Goal: Use online tool/utility: Utilize a website feature to perform a specific function

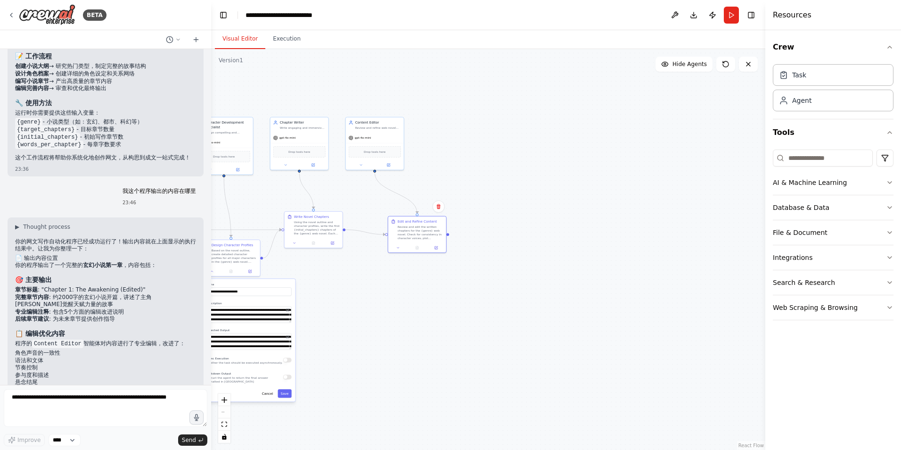
scroll to position [887, 0]
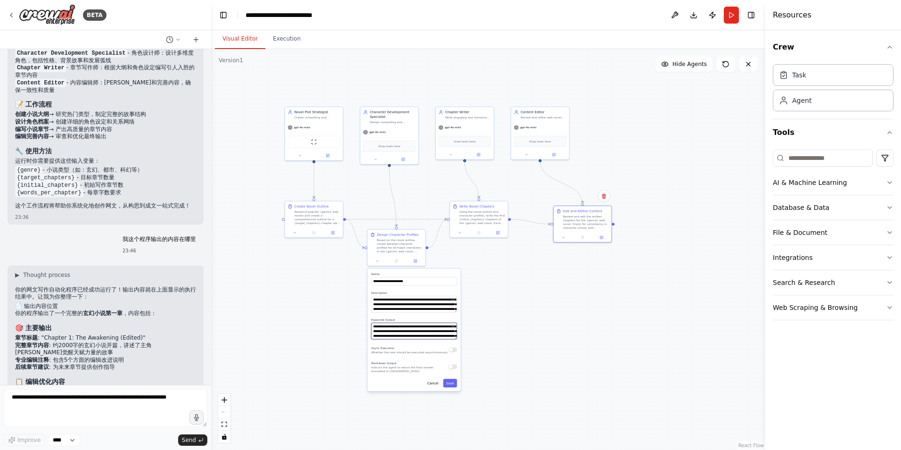
drag, startPoint x: 344, startPoint y: 334, endPoint x: 506, endPoint y: 323, distance: 162.5
click at [506, 323] on div ".deletable-edge-delete-btn { width: 20px; height: 20px; border: 0px solid #ffff…" at bounding box center [488, 249] width 554 height 401
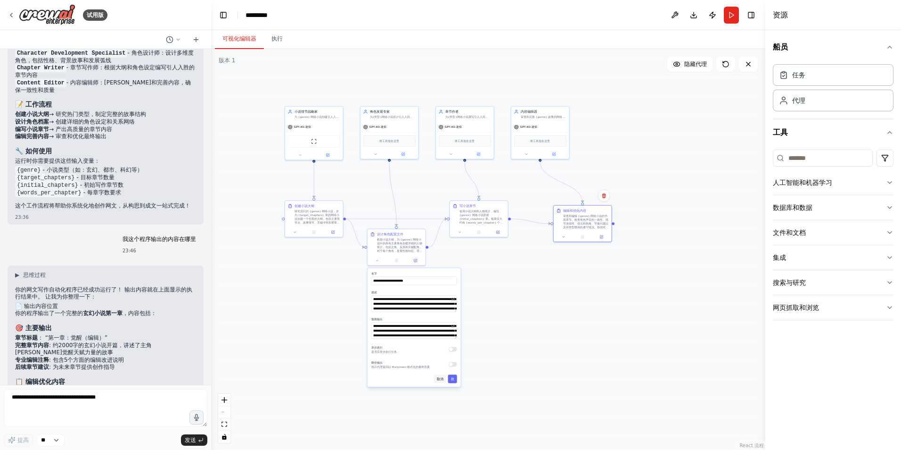
click at [437, 381] on button "取消" at bounding box center [440, 378] width 12 height 8
click at [726, 66] on icon at bounding box center [726, 64] width 8 height 8
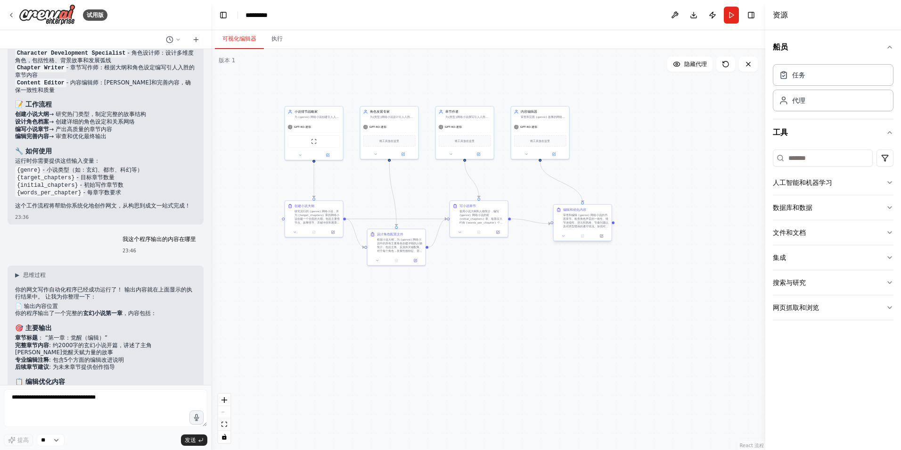
click at [598, 222] on div "审查和编辑 {genre} 网络小说的书面章节。检查角色声音的一致性、情节连续性、语法和风格、节奏问题以及对类型惯例的遵守情况。加强对话，改进描述，并确保每一…" at bounding box center [586, 220] width 46 height 15
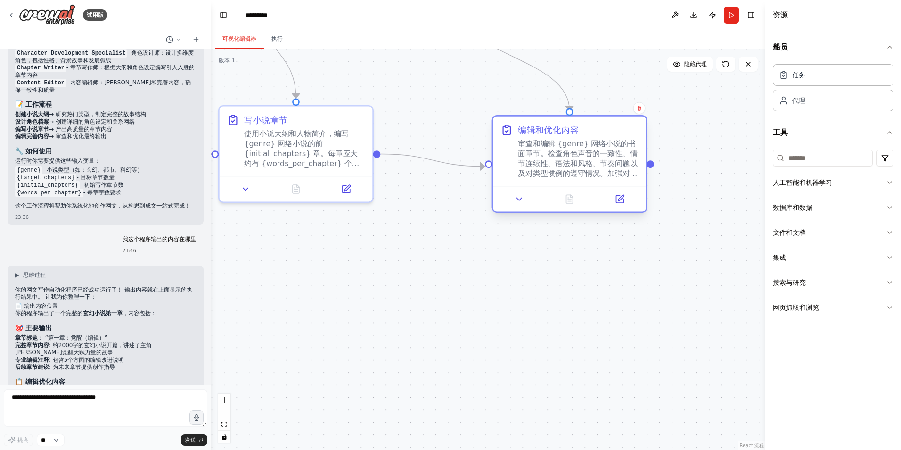
click at [623, 210] on div at bounding box center [569, 198] width 153 height 25
click at [623, 199] on icon at bounding box center [620, 199] width 8 height 8
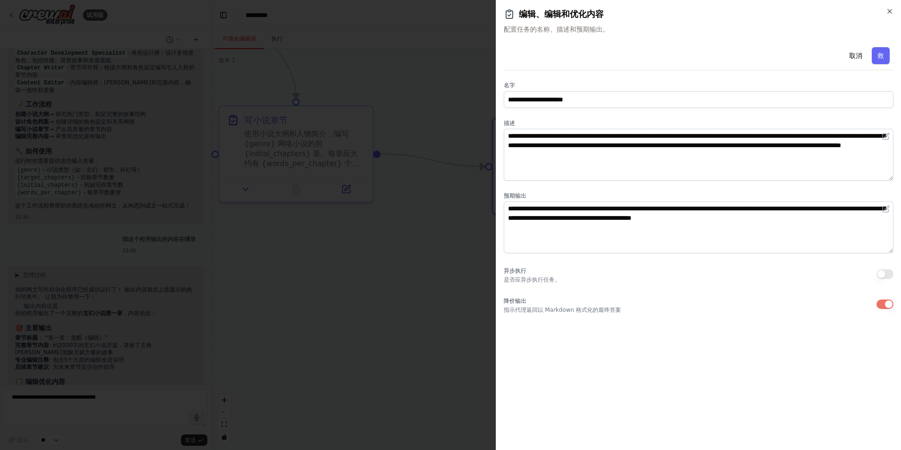
click at [431, 296] on div at bounding box center [450, 225] width 901 height 450
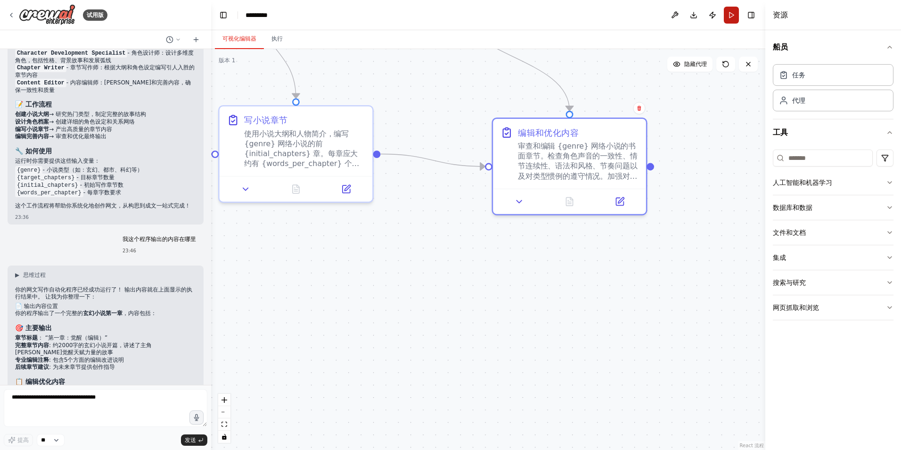
click at [732, 15] on button "Run" at bounding box center [731, 15] width 15 height 17
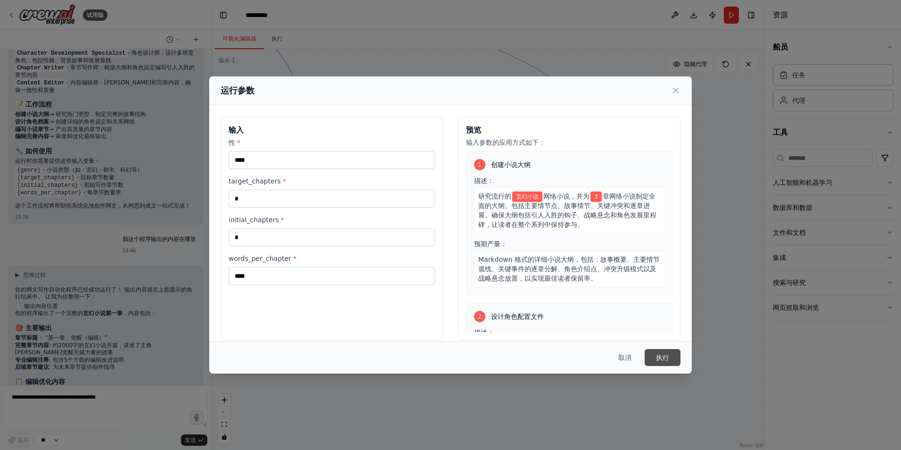
click at [664, 355] on button "执行" at bounding box center [663, 357] width 36 height 17
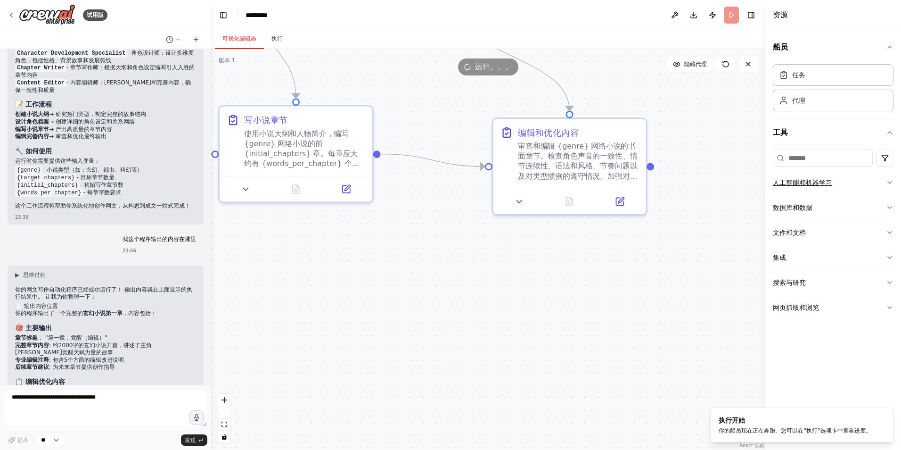
click at [891, 181] on icon "button" at bounding box center [890, 183] width 8 height 8
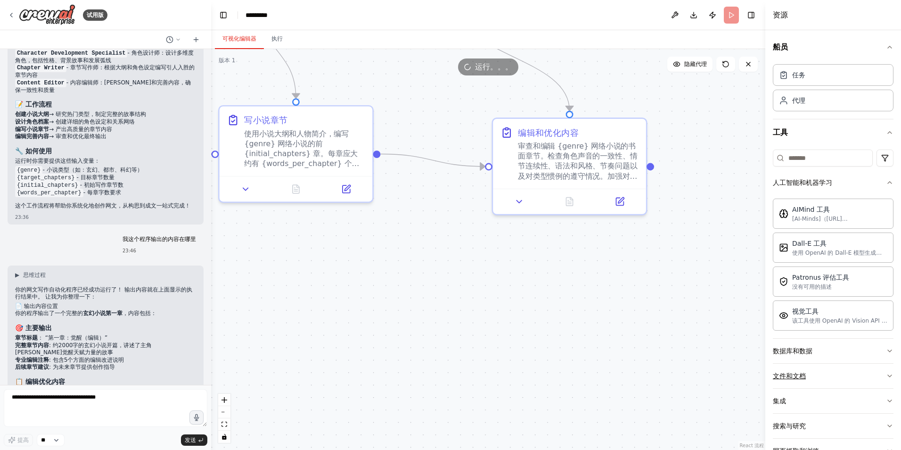
click at [886, 376] on icon "button" at bounding box center [890, 376] width 8 height 8
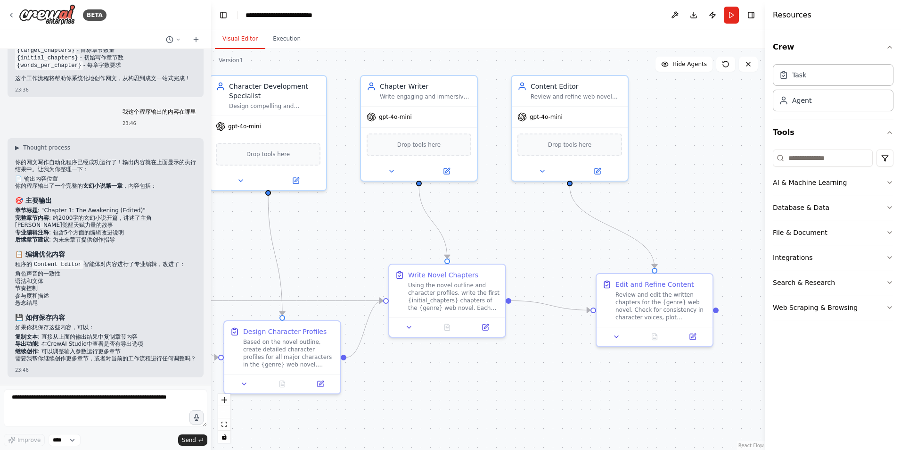
drag, startPoint x: 721, startPoint y: 276, endPoint x: 435, endPoint y: 257, distance: 286.7
click at [435, 257] on div ".deletable-edge-delete-btn { width: 20px; height: 20px; border: 0px solid #ffff…" at bounding box center [488, 249] width 554 height 401
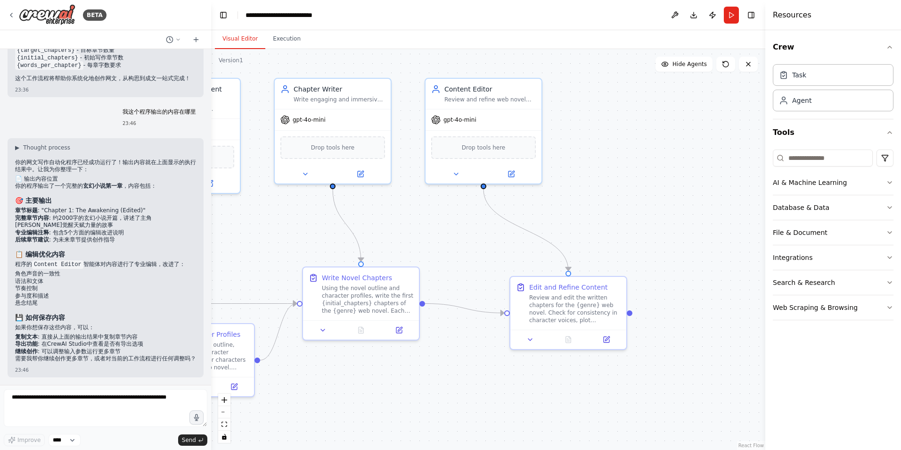
click at [720, 269] on div ".deletable-edge-delete-btn { width: 20px; height: 20px; border: 0px solid #ffff…" at bounding box center [488, 249] width 554 height 401
click at [607, 339] on icon at bounding box center [607, 338] width 6 height 6
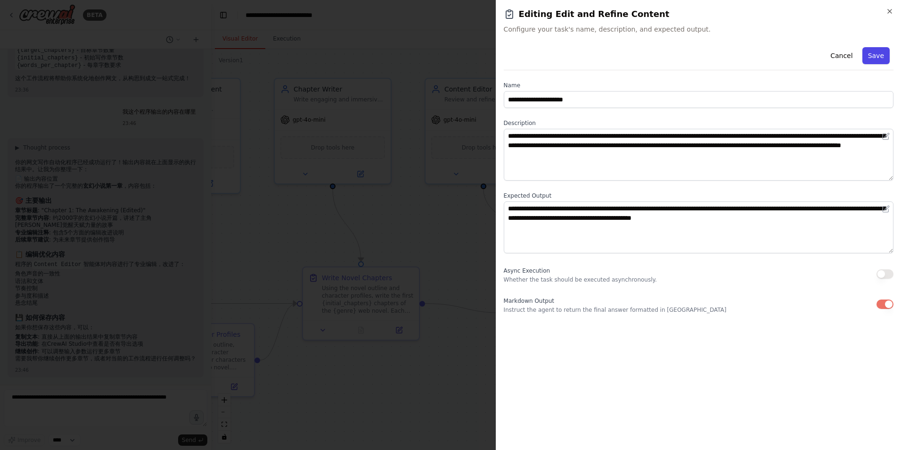
click at [886, 56] on button "Save" at bounding box center [876, 55] width 27 height 17
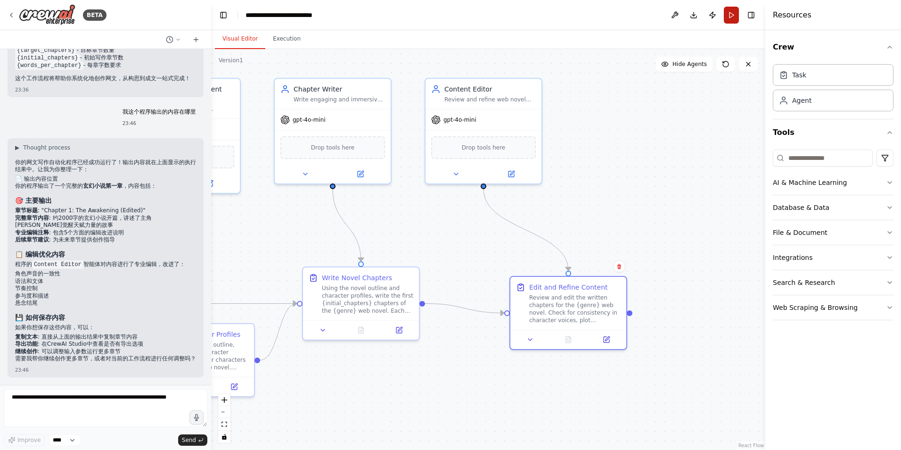
click at [733, 18] on button "Run" at bounding box center [731, 15] width 15 height 17
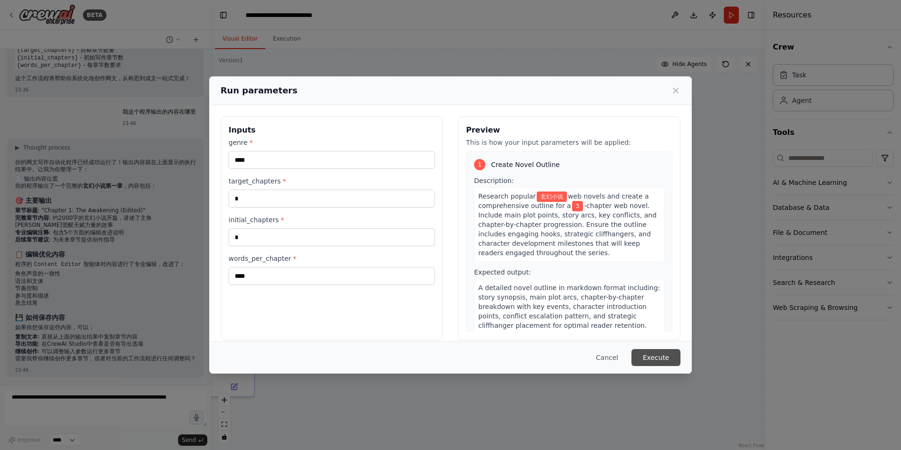
click at [654, 356] on button "Execute" at bounding box center [656, 357] width 49 height 17
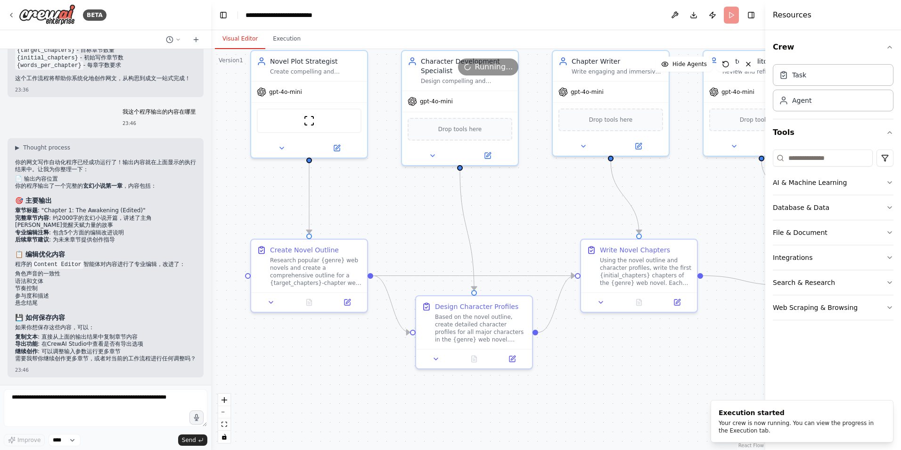
drag, startPoint x: 376, startPoint y: 383, endPoint x: 654, endPoint y: 355, distance: 279.5
click at [654, 355] on div ".deletable-edge-delete-btn { width: 20px; height: 20px; border: 0px solid #ffff…" at bounding box center [488, 249] width 554 height 401
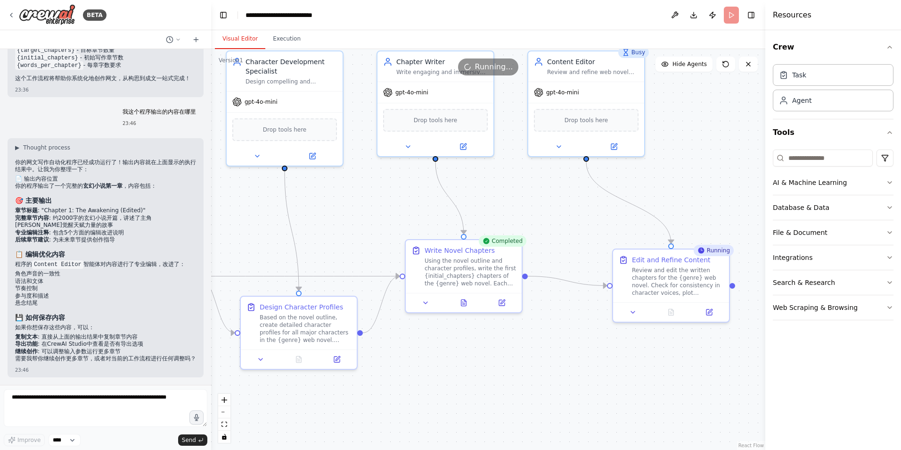
drag, startPoint x: 680, startPoint y: 364, endPoint x: 505, endPoint y: 365, distance: 175.4
click at [505, 365] on div ".deletable-edge-delete-btn { width: 20px; height: 20px; border: 0px solid #ffff…" at bounding box center [488, 249] width 554 height 401
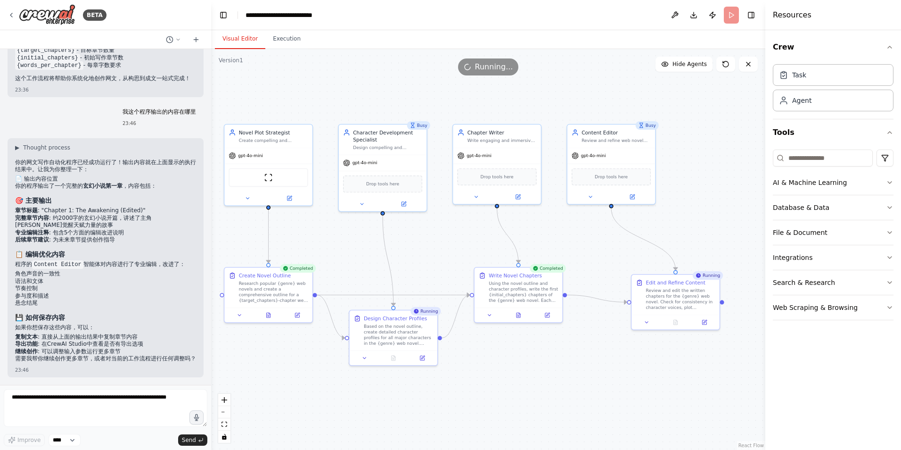
drag, startPoint x: 497, startPoint y: 386, endPoint x: 542, endPoint y: 383, distance: 44.9
click at [542, 383] on div ".deletable-edge-delete-btn { width: 20px; height: 20px; border: 0px solid #ffff…" at bounding box center [488, 249] width 554 height 401
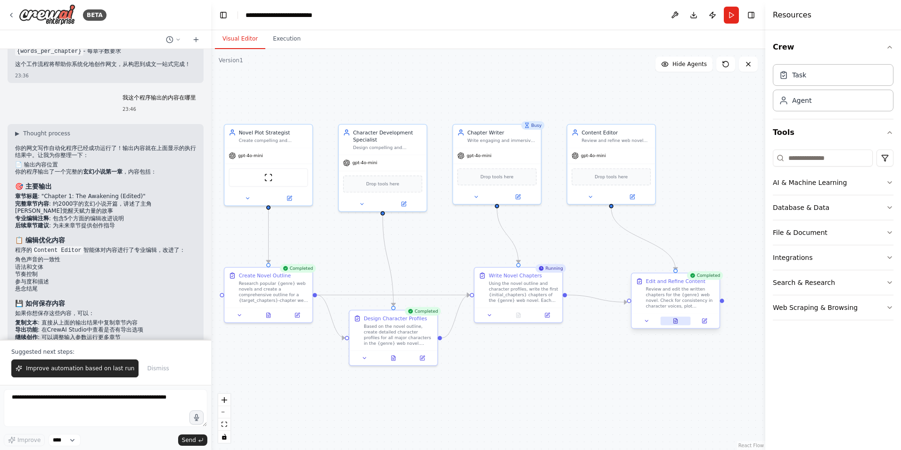
click at [677, 321] on icon at bounding box center [676, 321] width 2 height 0
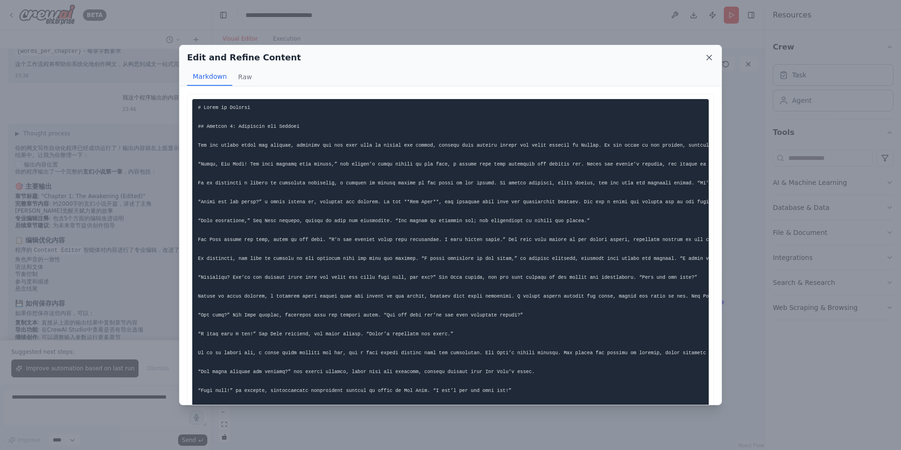
click at [710, 55] on icon at bounding box center [709, 57] width 9 height 9
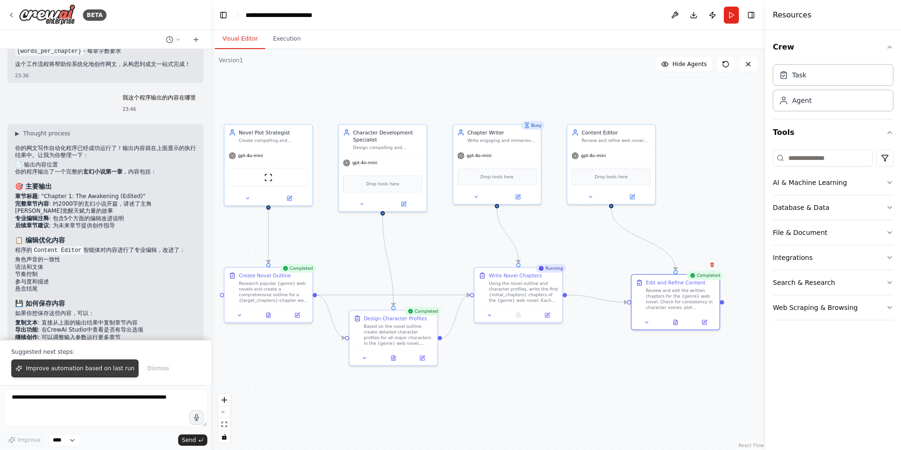
click at [114, 369] on span "Improve automation based on last run" at bounding box center [80, 368] width 108 height 8
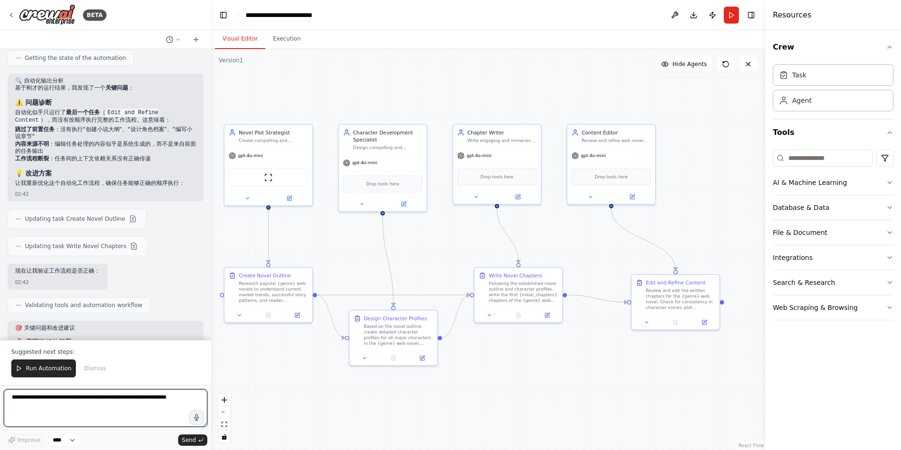
scroll to position [1399, 0]
type textarea "**********"
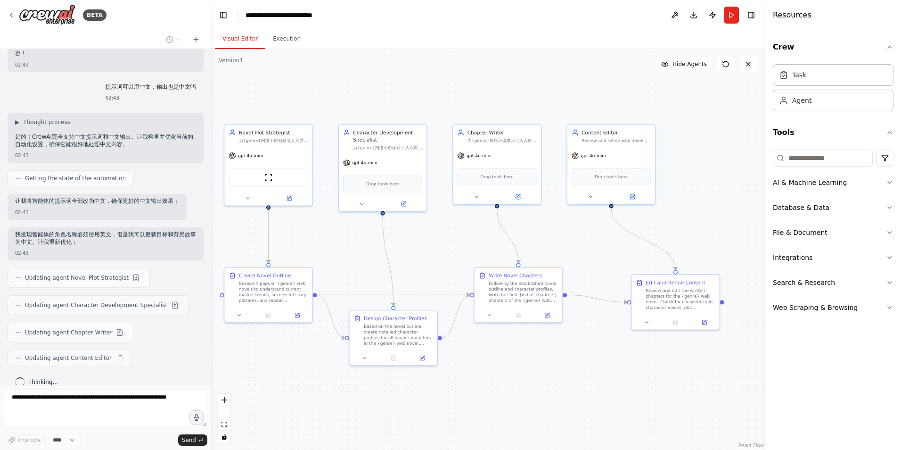
scroll to position [1908, 0]
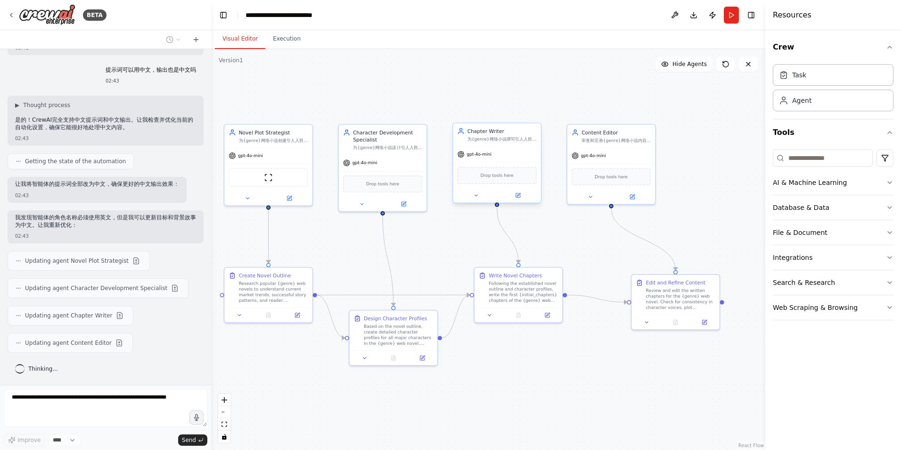
click at [513, 143] on div "Chapter Writer 为{genre}网络小说撰写引人入胜的章节内容，保持一致的风格、节奏和角色声音，推进剧情发展并创造吸引人的悬念来维持读者兴趣" at bounding box center [497, 134] width 88 height 23
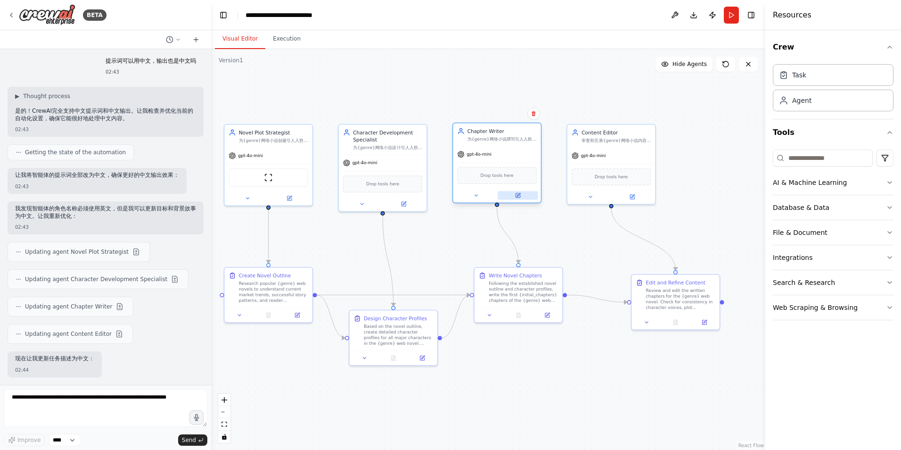
click at [523, 196] on button at bounding box center [518, 195] width 41 height 8
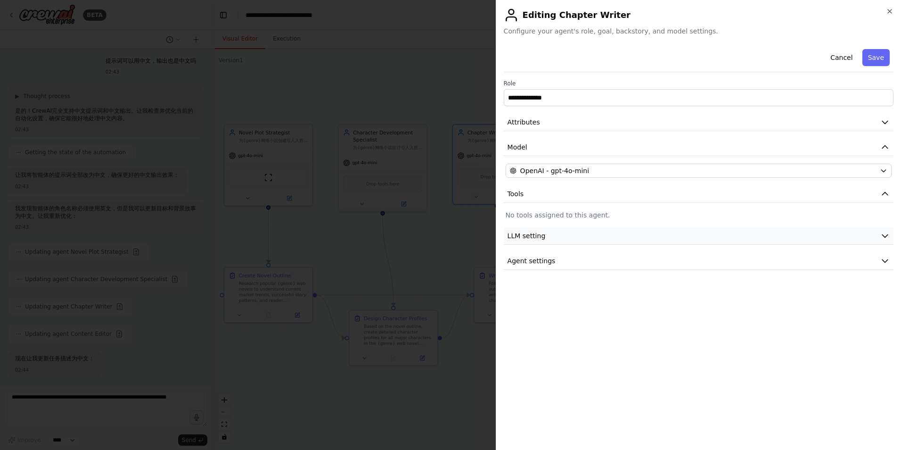
click at [872, 235] on button "LLM setting" at bounding box center [699, 235] width 390 height 17
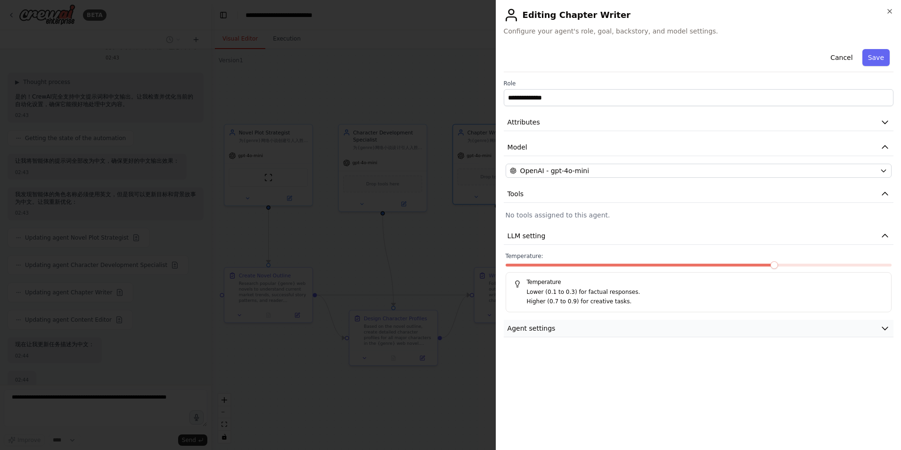
scroll to position [2002, 0]
click at [882, 328] on icon "button" at bounding box center [885, 327] width 9 height 9
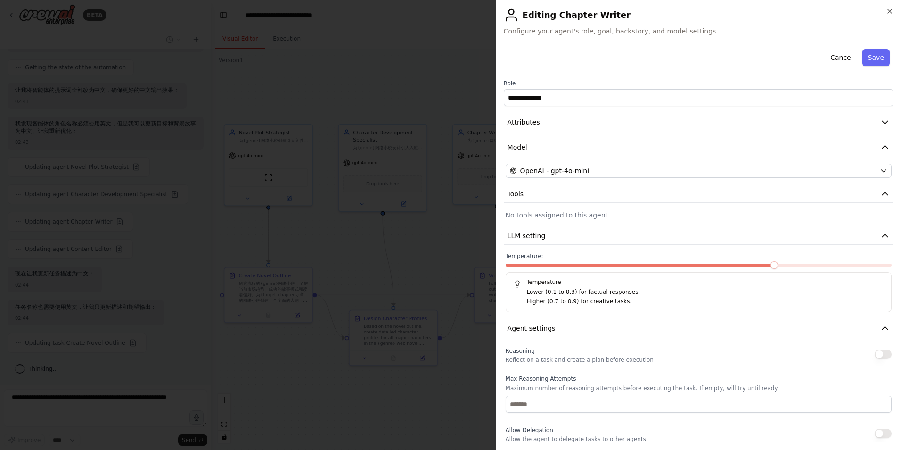
scroll to position [148, 0]
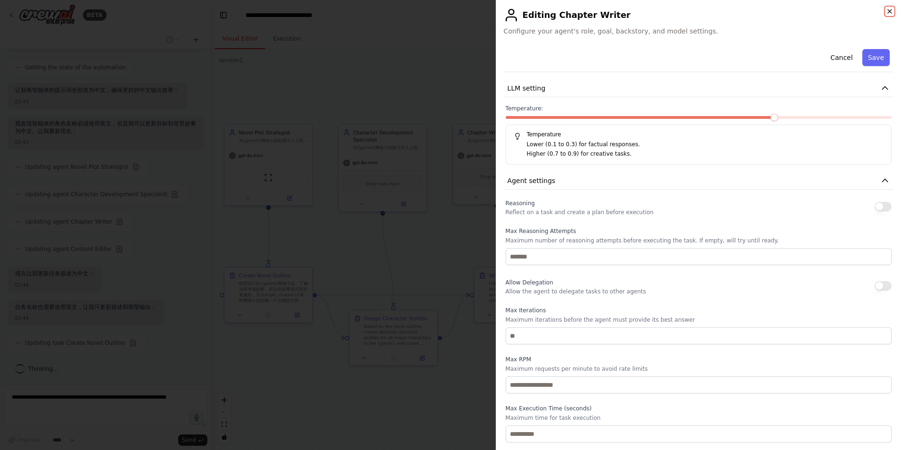
click at [892, 10] on icon "button" at bounding box center [890, 12] width 8 height 8
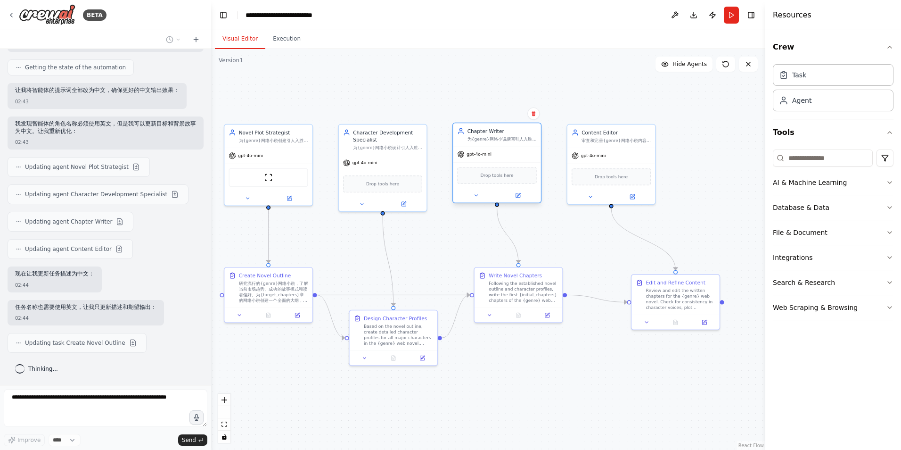
click at [502, 138] on div "为{genre}网络小说撰写引人入胜的章节内容，保持一致的风格、节奏和角色声音，推进剧情发展并创造吸引人的悬念来维持读者兴趣" at bounding box center [502, 139] width 69 height 6
click at [288, 295] on div "研究流行的{genre}网络小说，了解当前市场趋势、成功的故事模式和读者偏好。为{target_chapters}章的网络小说创建一个全面的大纲，包括主要情节…" at bounding box center [273, 290] width 69 height 23
click at [298, 314] on icon at bounding box center [297, 314] width 4 height 4
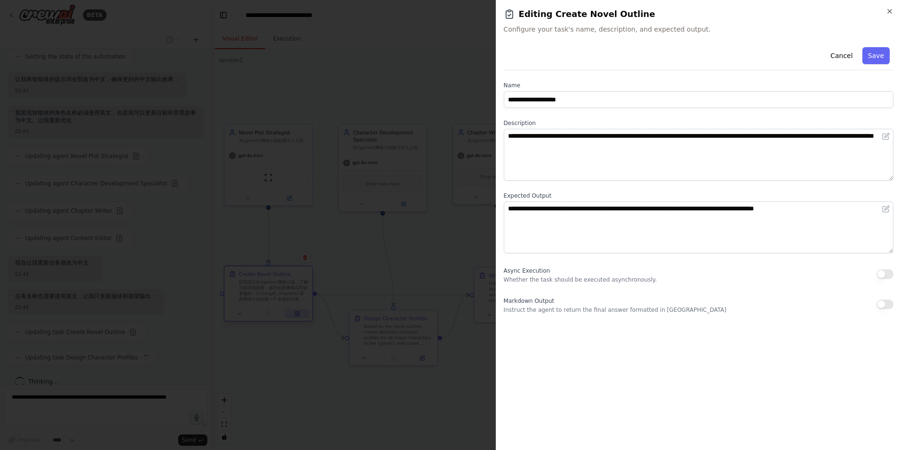
scroll to position [2029, 0]
click at [892, 8] on icon "button" at bounding box center [890, 12] width 8 height 8
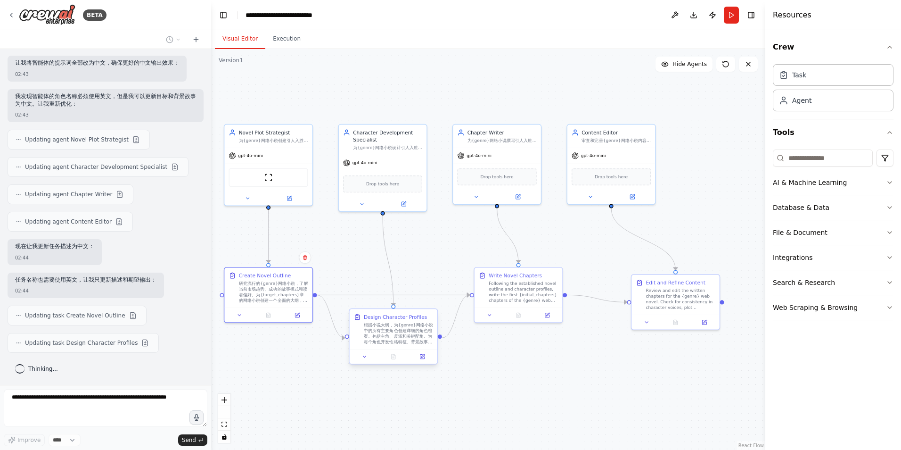
click at [407, 333] on div "根据小说大纲，为{genre}网络小说中的所有主要角色创建详细的角色档案。包括主角、反派和关键配角。为每个角色开发性格特征、背景故事、动机、角色弧线、与其他角…" at bounding box center [398, 333] width 69 height 23
click at [422, 356] on icon at bounding box center [422, 355] width 3 height 3
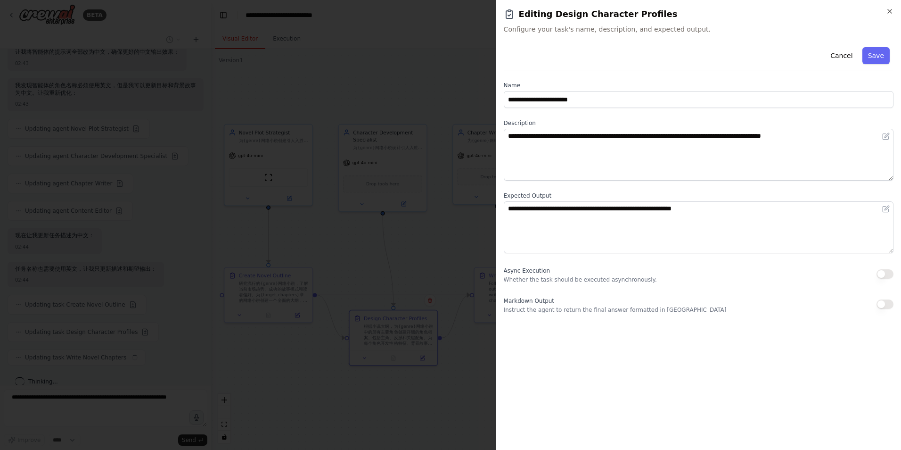
scroll to position [2057, 0]
click at [893, 13] on icon "button" at bounding box center [890, 12] width 8 height 8
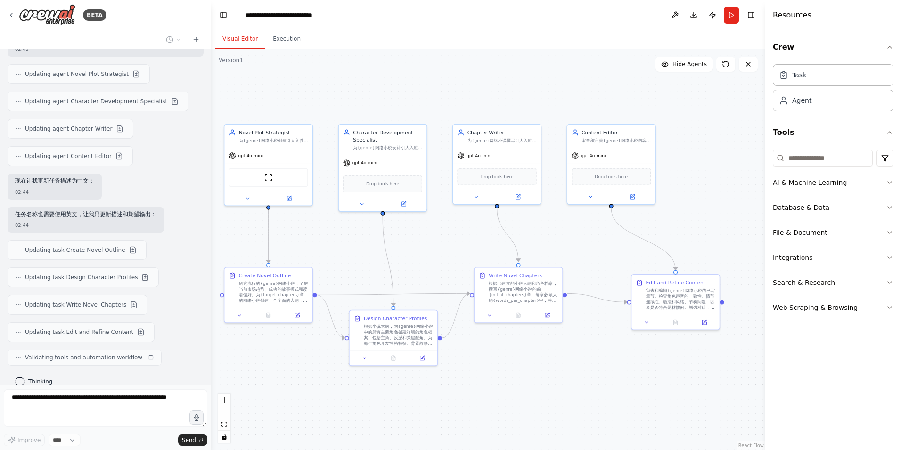
scroll to position [2111, 0]
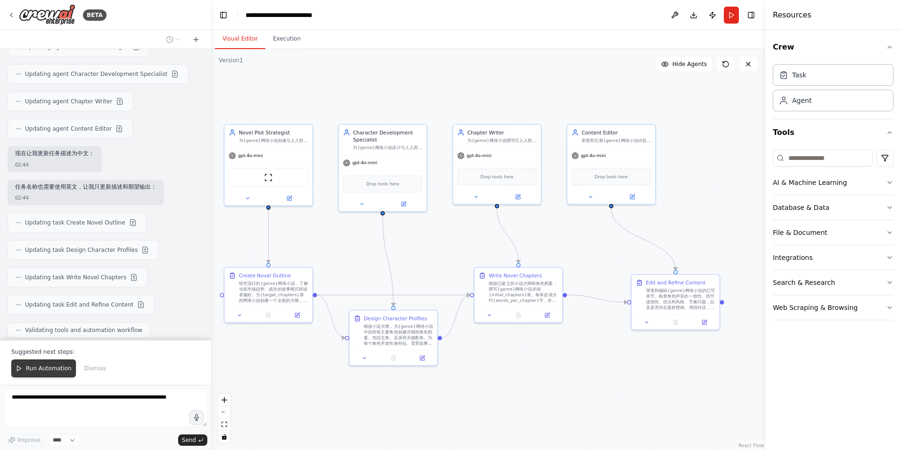
click at [49, 366] on span "Run Automation" at bounding box center [49, 368] width 46 height 8
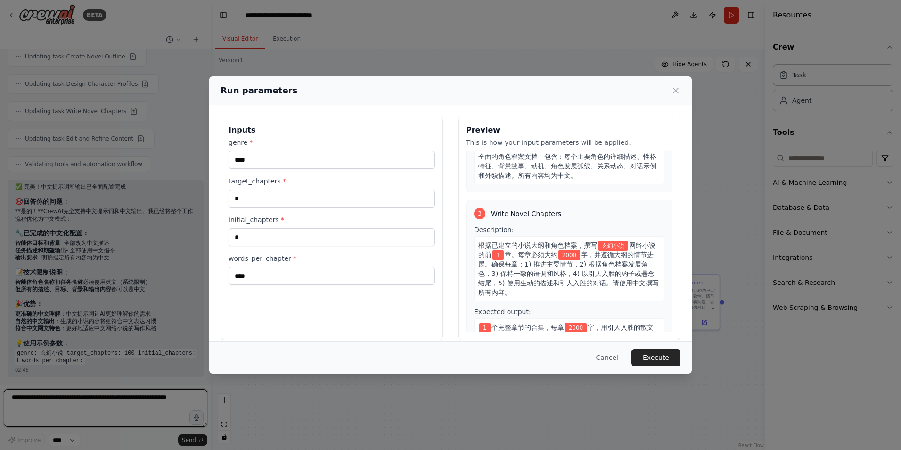
scroll to position [2308, 0]
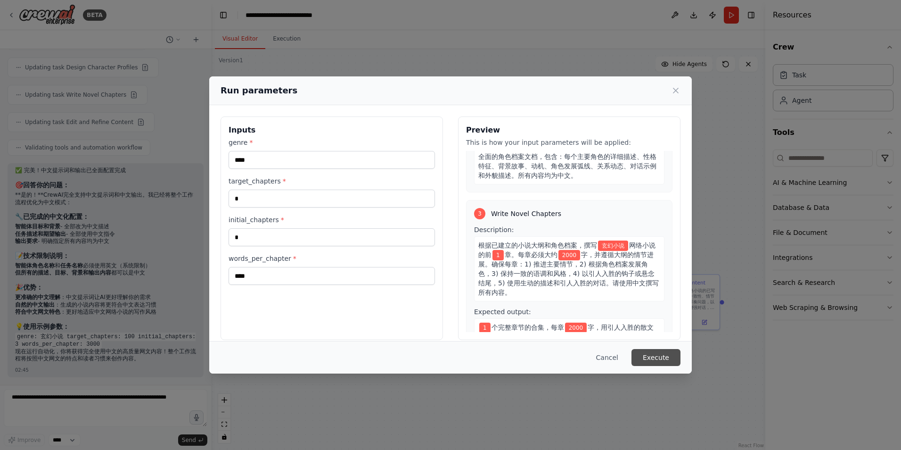
click at [661, 353] on button "Execute" at bounding box center [656, 357] width 49 height 17
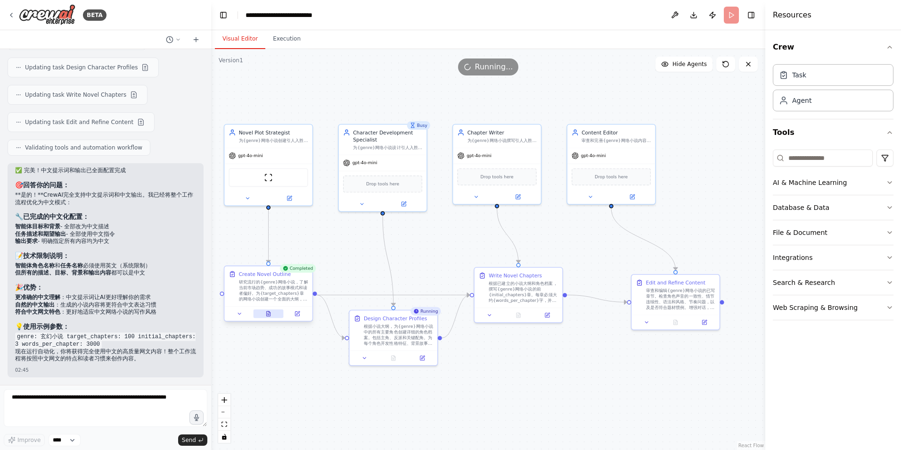
click at [269, 316] on icon at bounding box center [269, 313] width 4 height 5
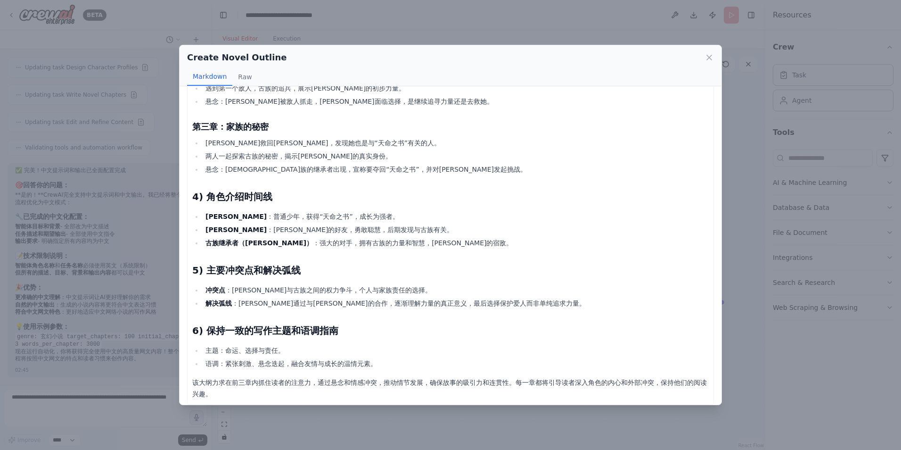
scroll to position [320, 0]
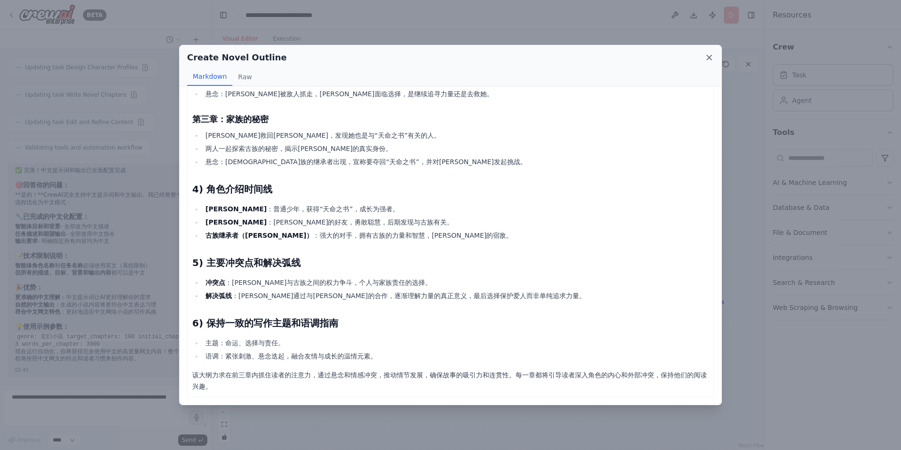
click at [712, 53] on icon at bounding box center [709, 57] width 9 height 9
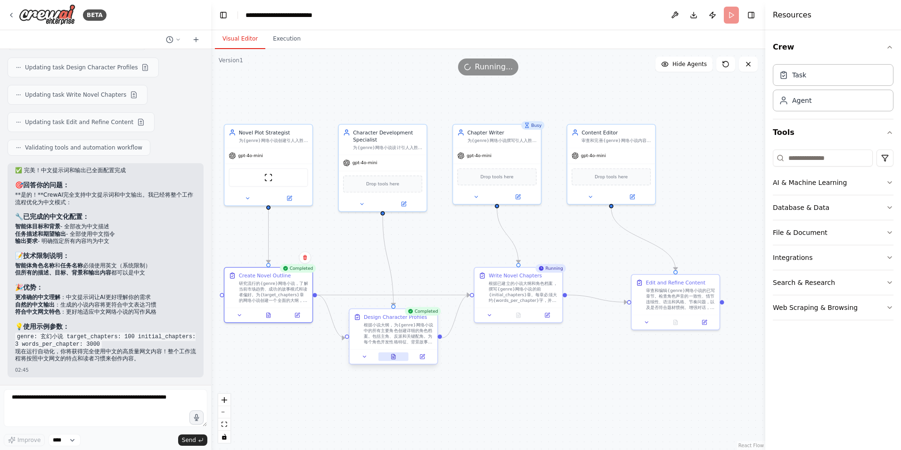
click at [393, 358] on icon at bounding box center [394, 356] width 4 height 5
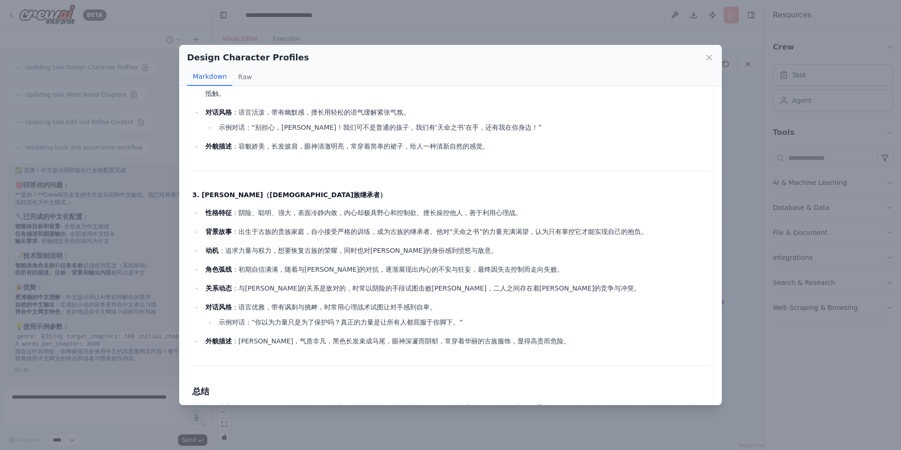
scroll to position [359, 0]
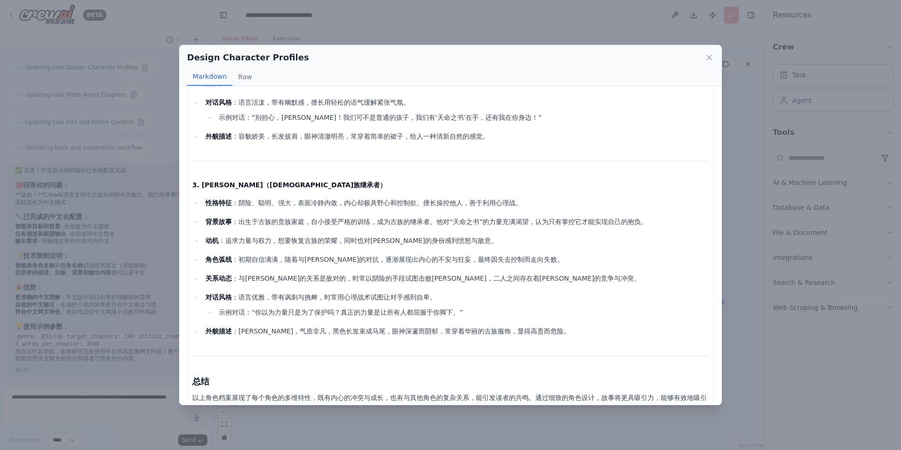
click at [711, 58] on icon at bounding box center [709, 57] width 9 height 9
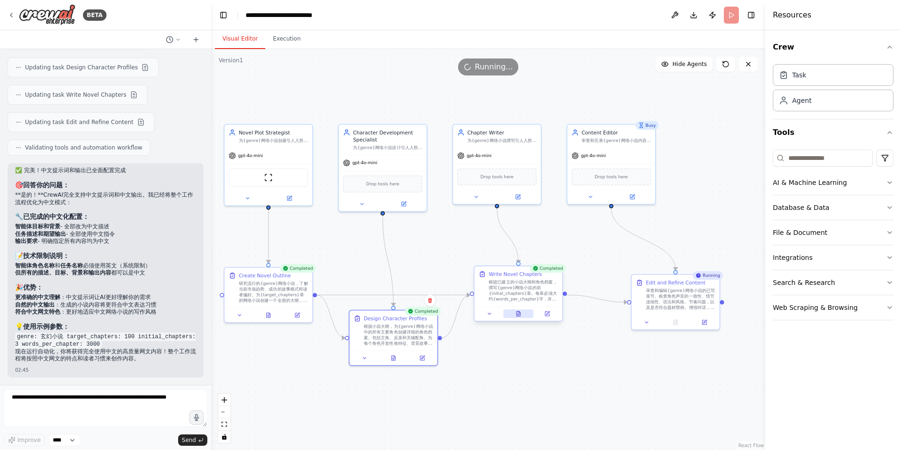
click at [519, 315] on icon at bounding box center [519, 315] width 2 height 0
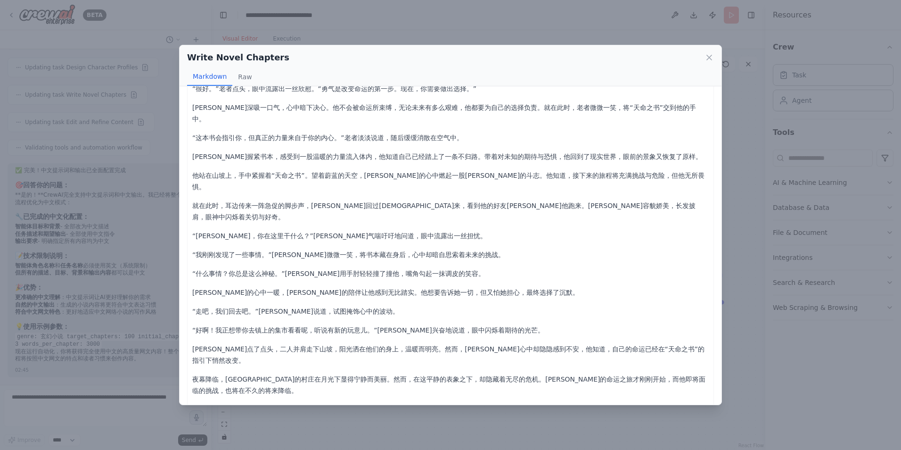
scroll to position [486, 0]
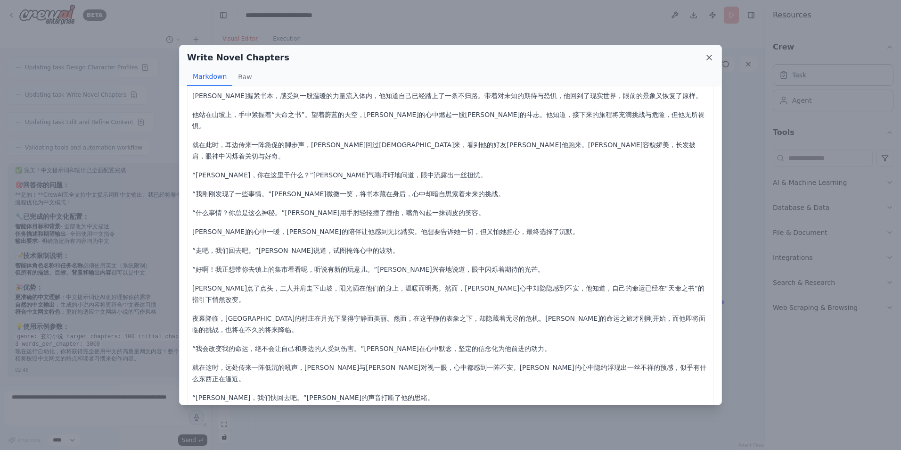
click at [710, 57] on icon at bounding box center [709, 57] width 5 height 5
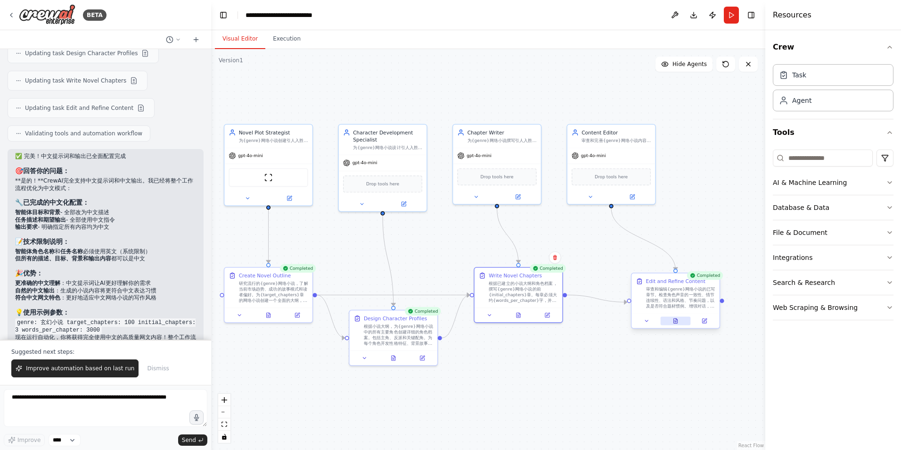
click at [676, 322] on icon at bounding box center [676, 320] width 4 height 5
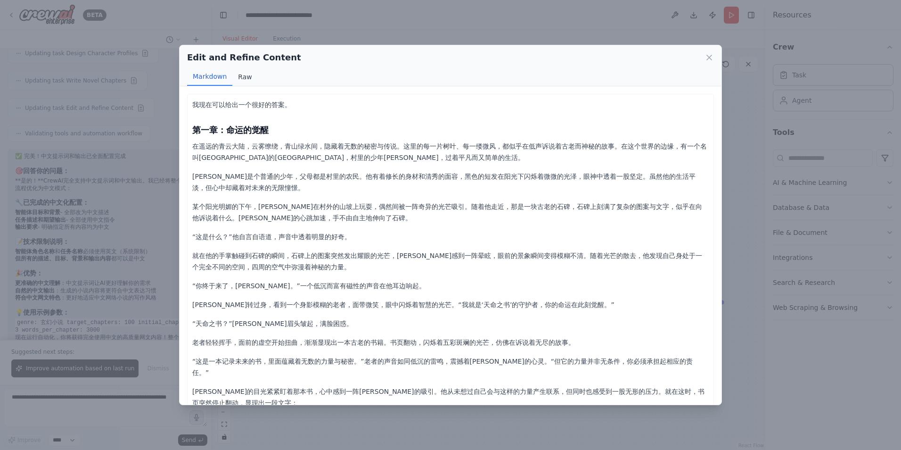
click at [242, 73] on button "Raw" at bounding box center [244, 77] width 25 height 18
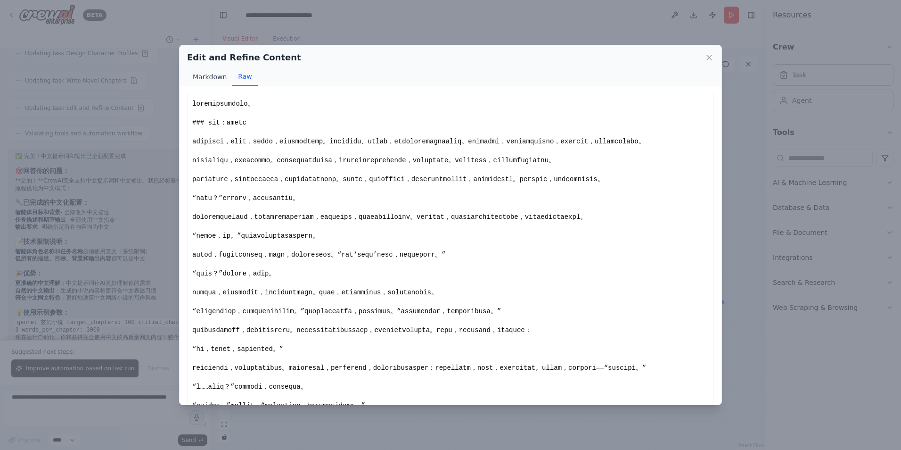
click at [211, 78] on button "Markdown" at bounding box center [209, 77] width 45 height 18
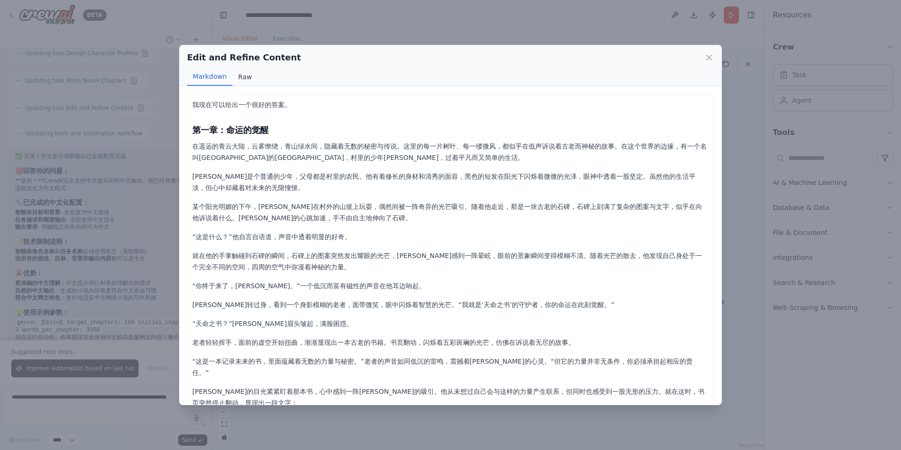
click at [247, 79] on button "Raw" at bounding box center [244, 77] width 25 height 18
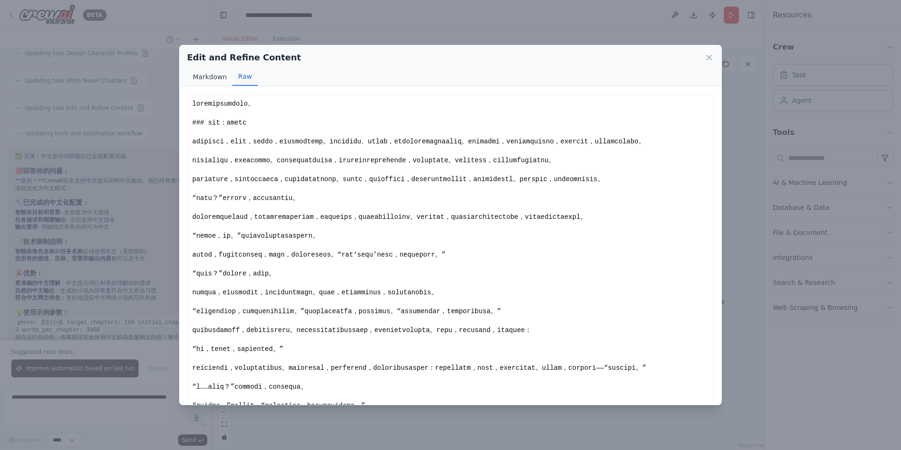
click at [212, 83] on button "Markdown" at bounding box center [209, 77] width 45 height 18
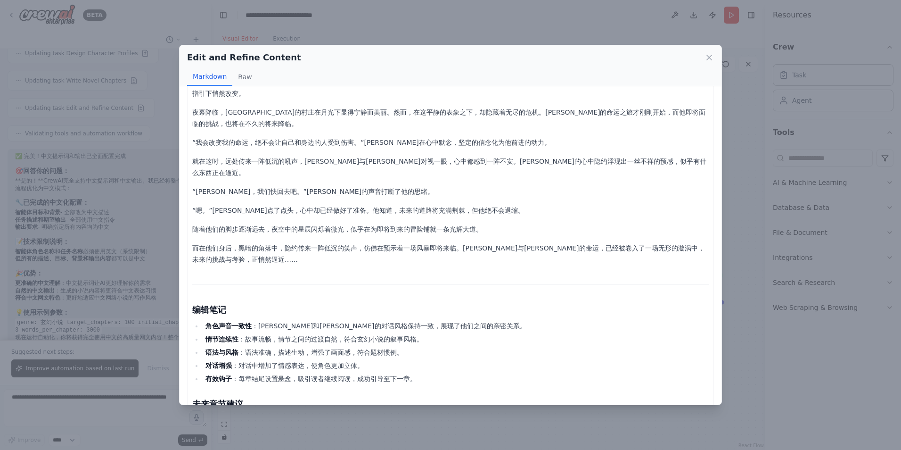
scroll to position [2353, 0]
click at [713, 56] on icon at bounding box center [709, 57] width 9 height 9
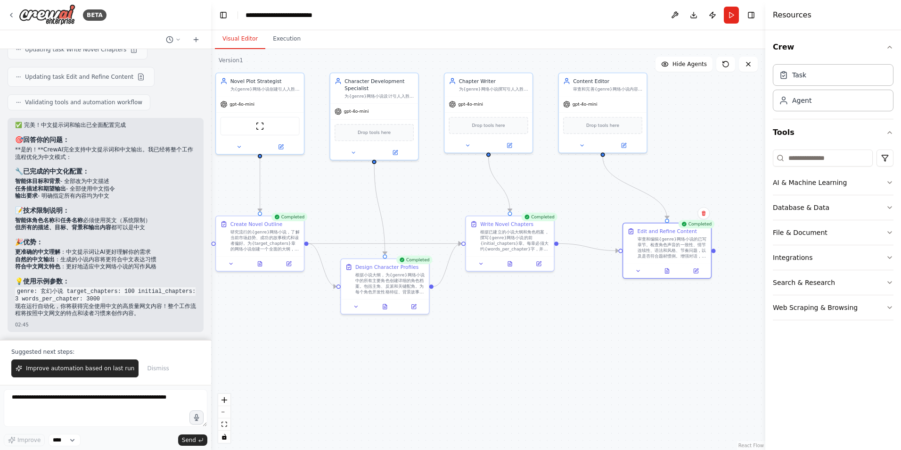
drag, startPoint x: 726, startPoint y: 156, endPoint x: 717, endPoint y: 104, distance: 52.1
click at [717, 104] on div ".deletable-edge-delete-btn { width: 20px; height: 20px; border: 0px solid #ffff…" at bounding box center [488, 249] width 554 height 401
